Goal: Information Seeking & Learning: Understand process/instructions

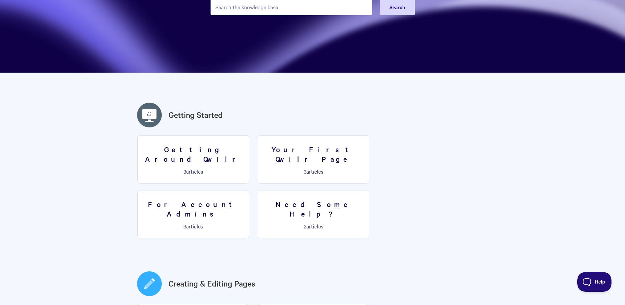
scroll to position [99, 0]
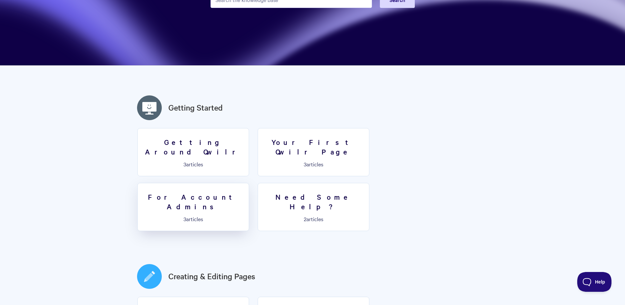
click at [245, 192] on h3 "For Account Admins" at bounding box center [193, 201] width 103 height 19
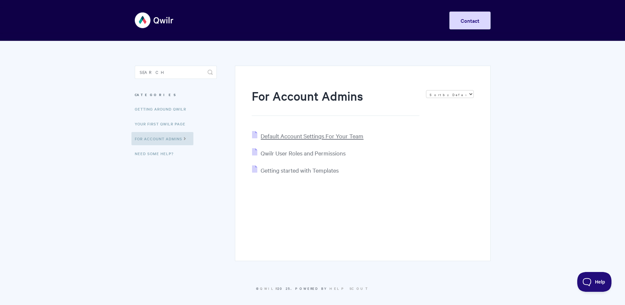
click at [284, 137] on span "Default Account Settings For Your Team" at bounding box center [312, 136] width 103 height 8
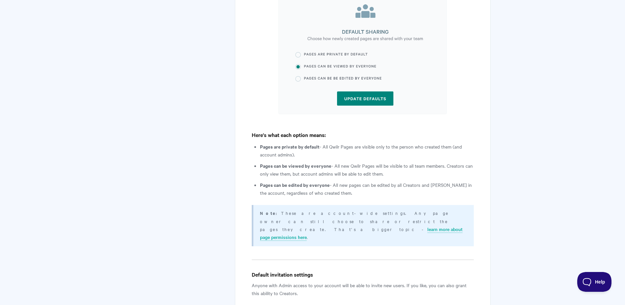
scroll to position [363, 0]
